Goal: Transaction & Acquisition: Purchase product/service

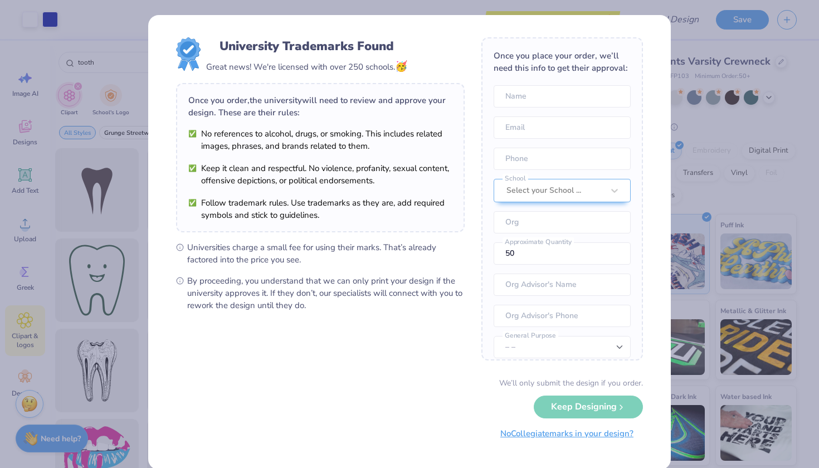
click at [549, 433] on button "No Collegiate marks in your design?" at bounding box center [567, 434] width 152 height 23
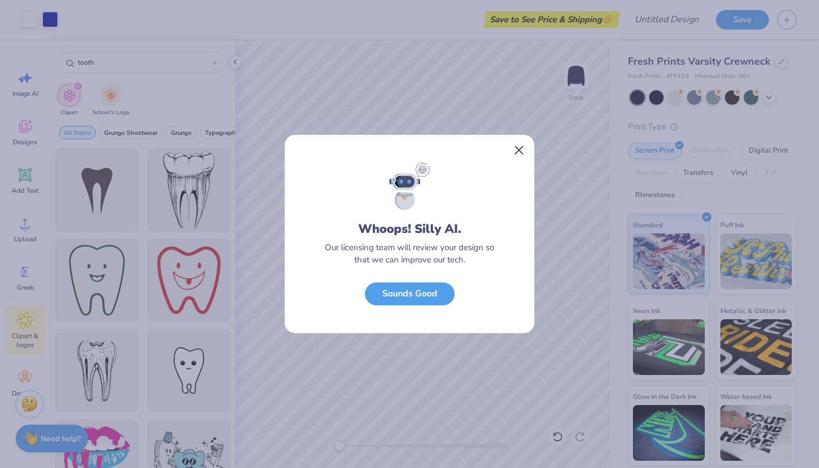
click at [517, 149] on button "Close" at bounding box center [519, 150] width 21 height 21
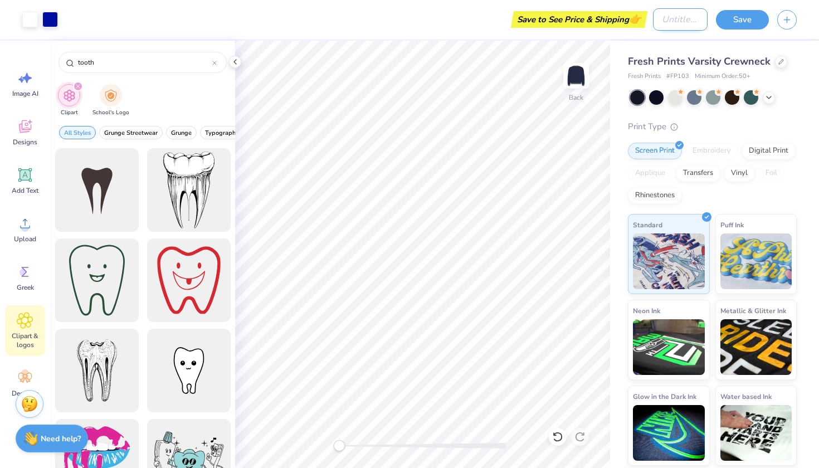
click at [675, 19] on input "Design Title" at bounding box center [680, 19] width 55 height 22
type input "floss"
click at [746, 21] on button "Save" at bounding box center [742, 18] width 53 height 20
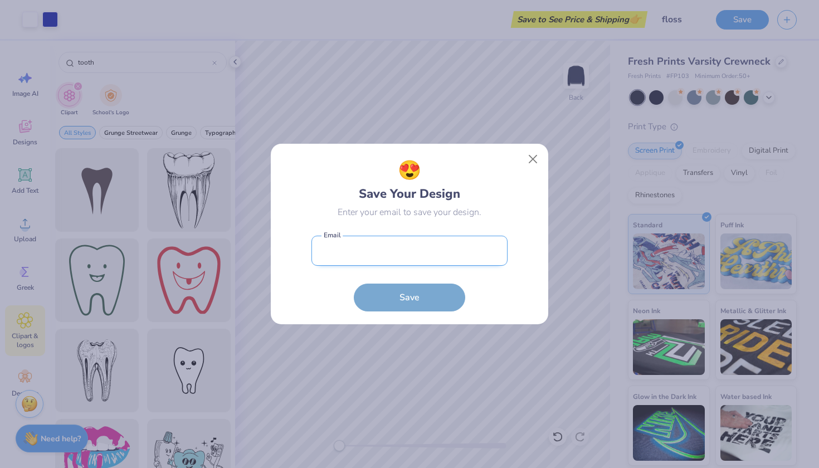
click at [395, 254] on input "email" at bounding box center [410, 251] width 196 height 31
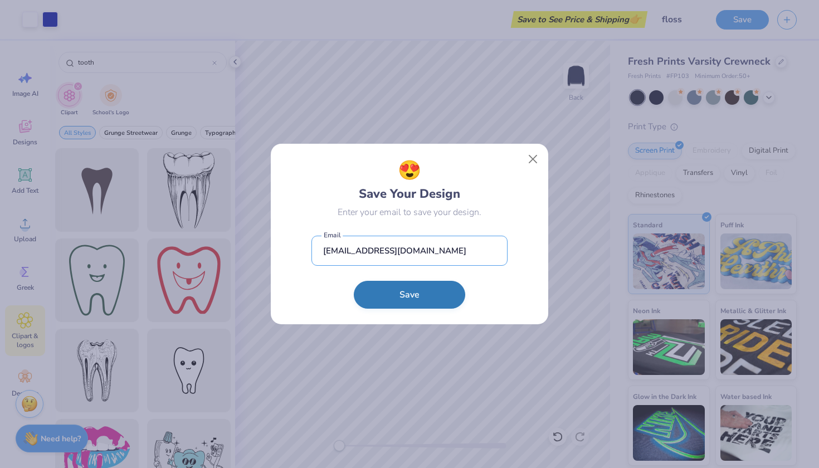
type input "[EMAIL_ADDRESS][DOMAIN_NAME]"
click at [380, 289] on button "Save" at bounding box center [409, 295] width 111 height 28
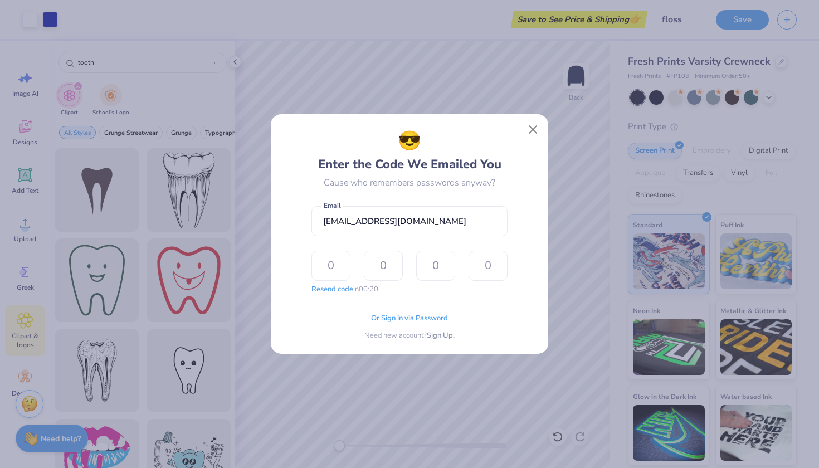
type input "9"
type input "6"
type input "8"
type input "7"
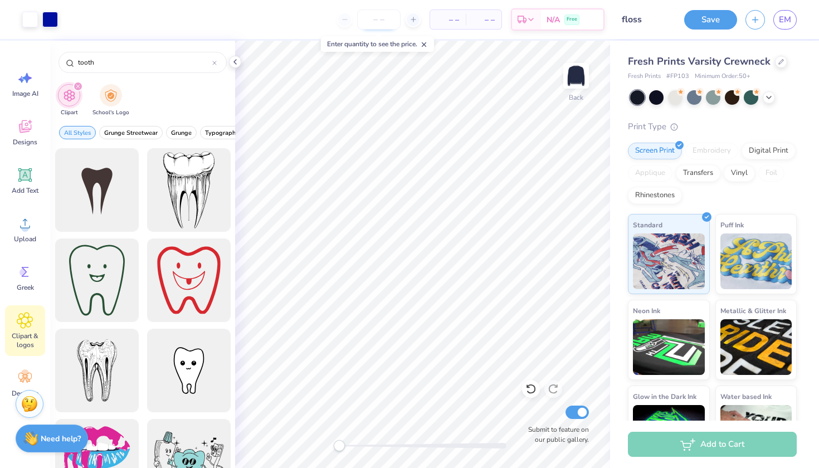
click at [389, 20] on input "number" at bounding box center [378, 19] width 43 height 20
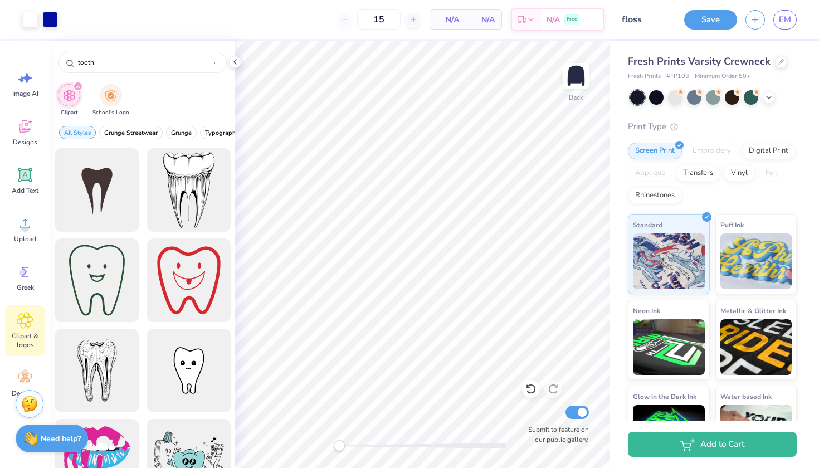
type input "50"
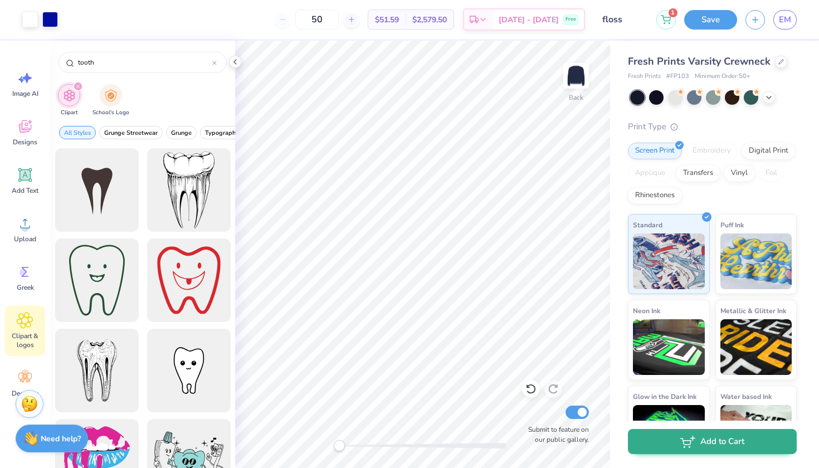
click at [673, 439] on button "Add to Cart" at bounding box center [712, 441] width 169 height 25
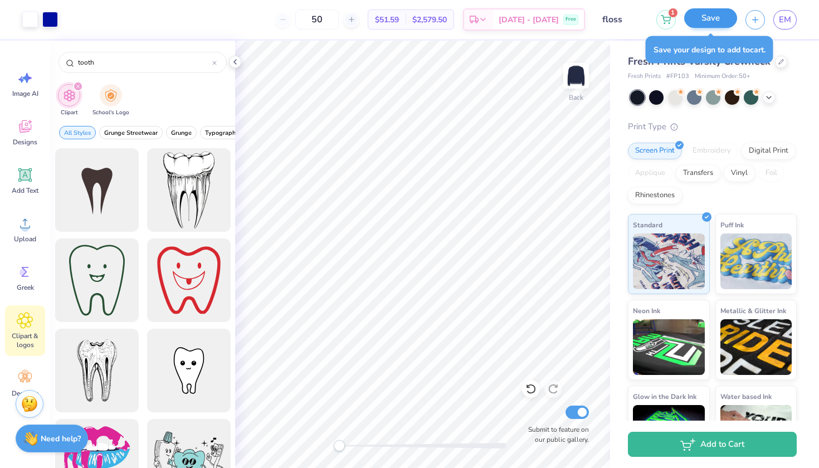
click at [724, 12] on button "Save" at bounding box center [711, 18] width 53 height 20
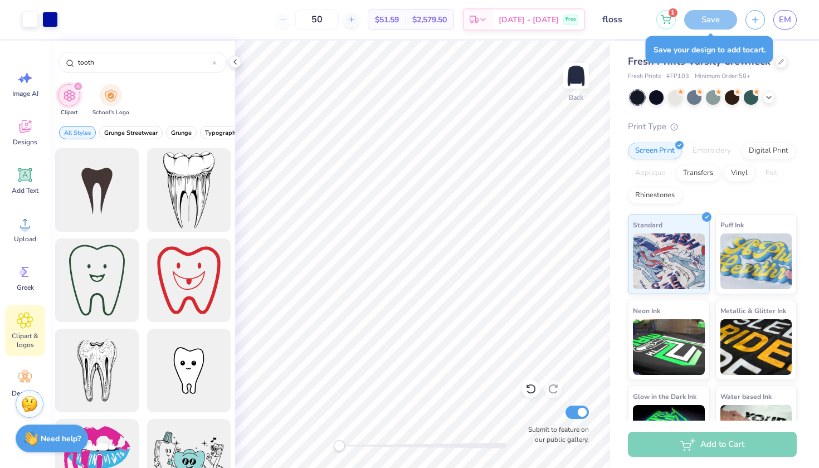
click at [618, 171] on div "Fresh Prints Varsity Crewneck Fresh Prints # FP103 Minimum Order: 50 + Print Ty…" at bounding box center [714, 253] width 209 height 425
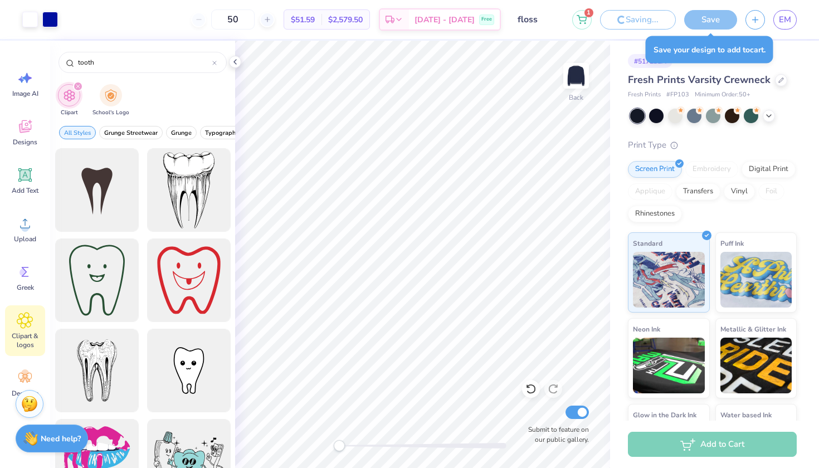
click at [625, 166] on div "# 517231A Fresh Prints Varsity Crewneck Fresh Prints # FP103 Minimum Order: 50 …" at bounding box center [714, 263] width 209 height 444
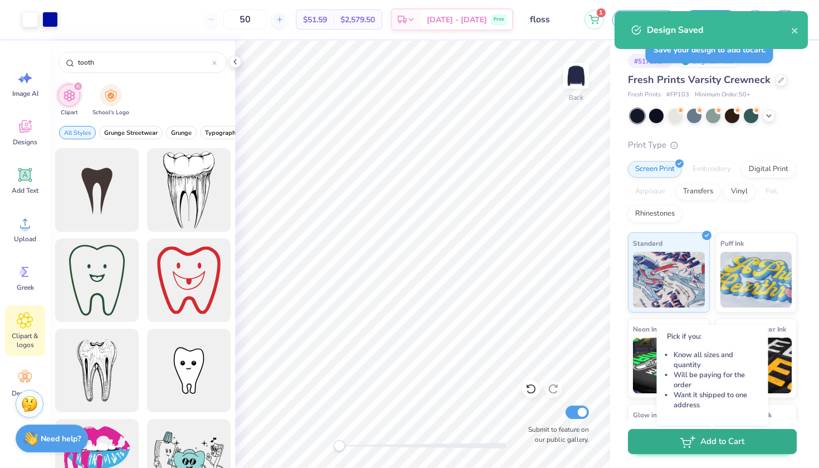
click at [653, 447] on button "Add to Cart" at bounding box center [712, 441] width 169 height 25
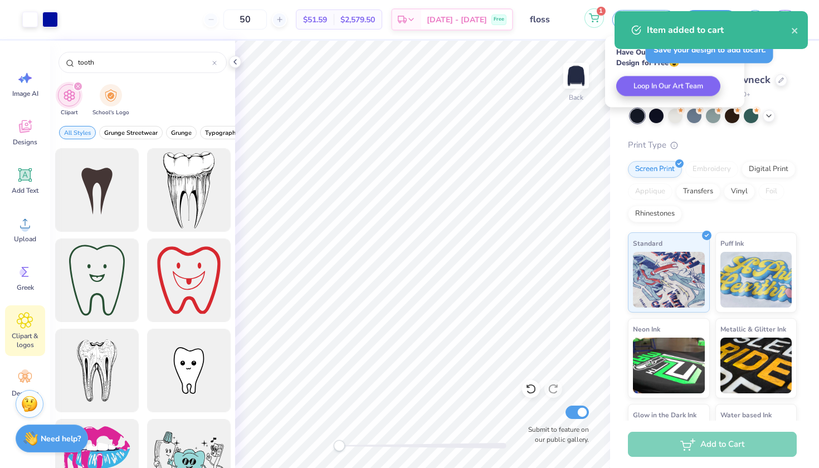
click at [596, 23] on button "1" at bounding box center [595, 18] width 20 height 20
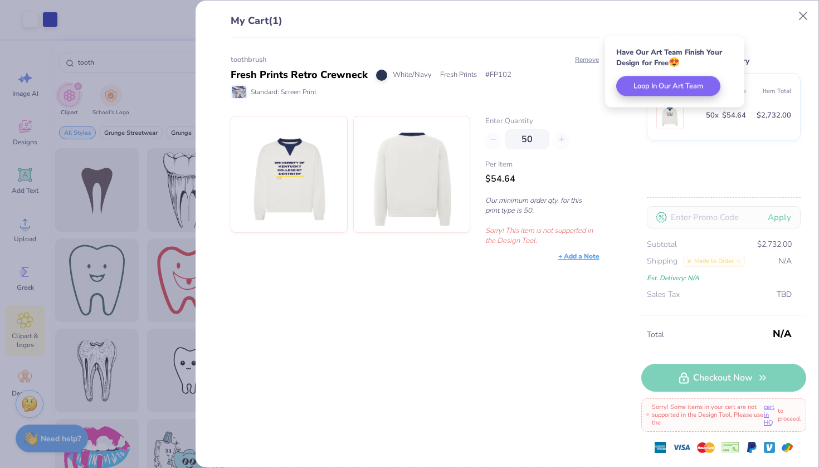
type textarea "x"
